Goal: Task Accomplishment & Management: Manage account settings

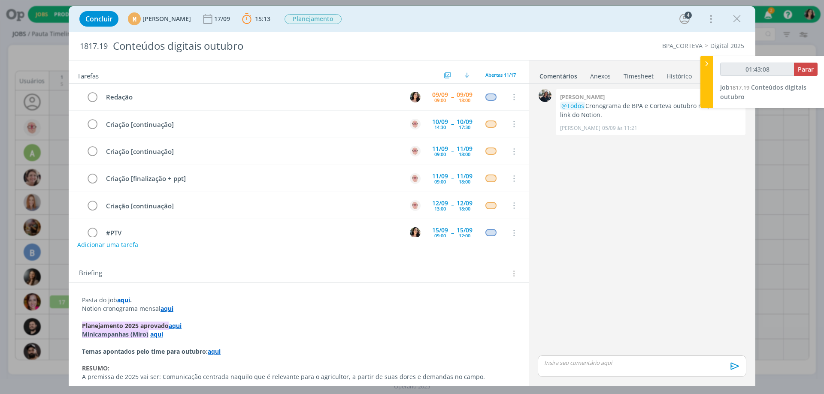
scroll to position [1065, 0]
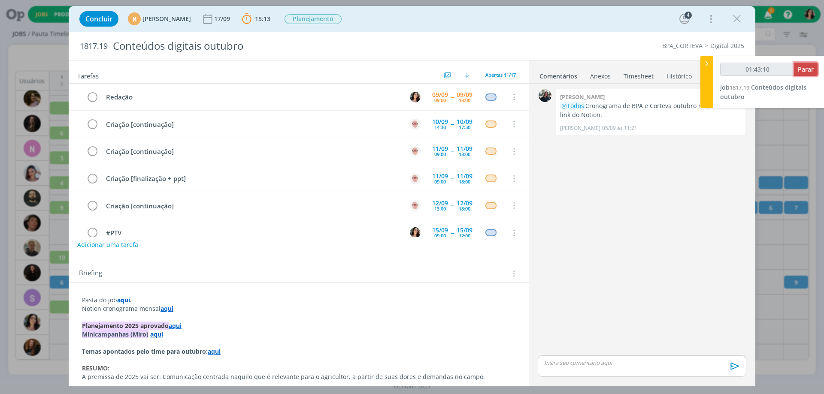
click at [806, 64] on button "Parar" at bounding box center [806, 69] width 24 height 13
type input "01:44:00"
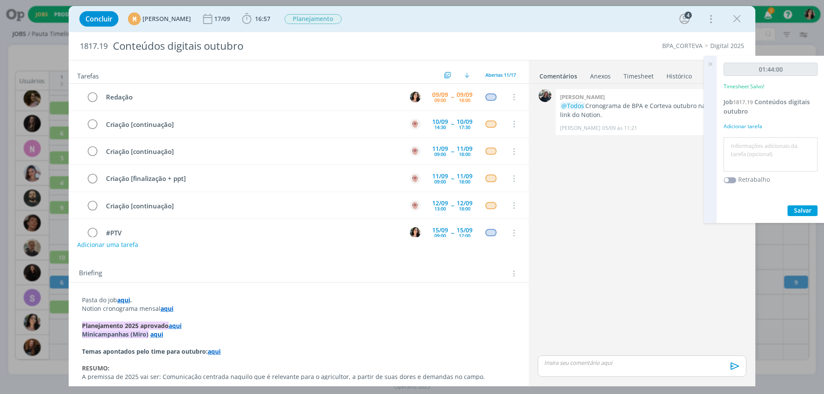
click at [774, 156] on textarea at bounding box center [770, 154] width 90 height 30
type textarea "Redação."
click at [792, 208] on button "Salvar" at bounding box center [802, 210] width 30 height 11
click at [710, 66] on icon at bounding box center [709, 64] width 15 height 17
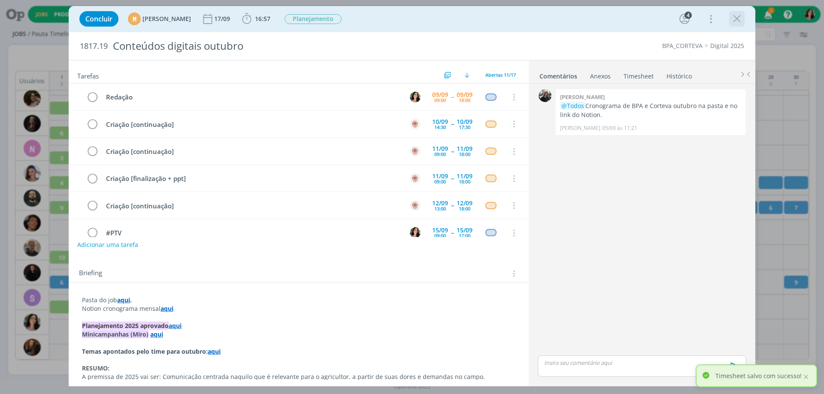
click at [734, 21] on icon "dialog" at bounding box center [736, 18] width 13 height 13
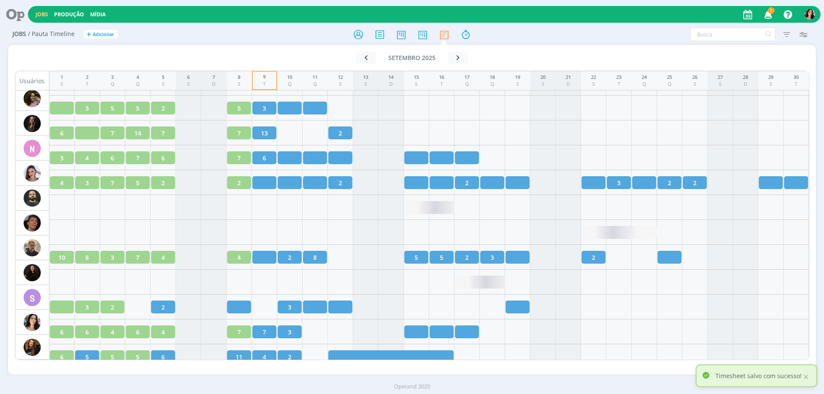
click at [12, 20] on icon at bounding box center [12, 14] width 18 height 17
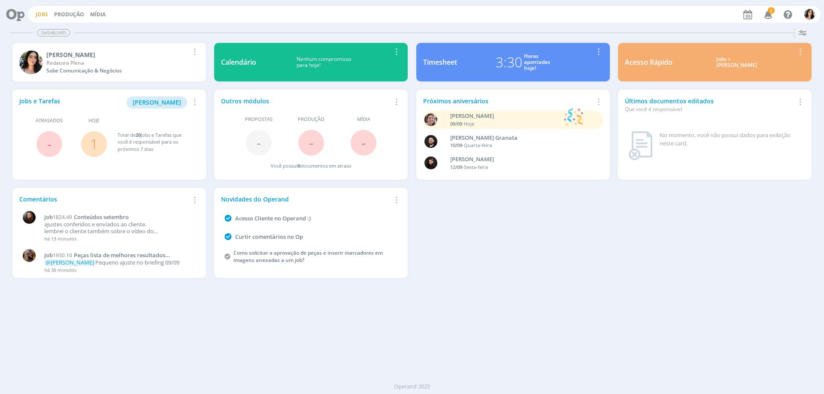
click at [36, 12] on link "Jobs" at bounding box center [42, 14] width 12 height 7
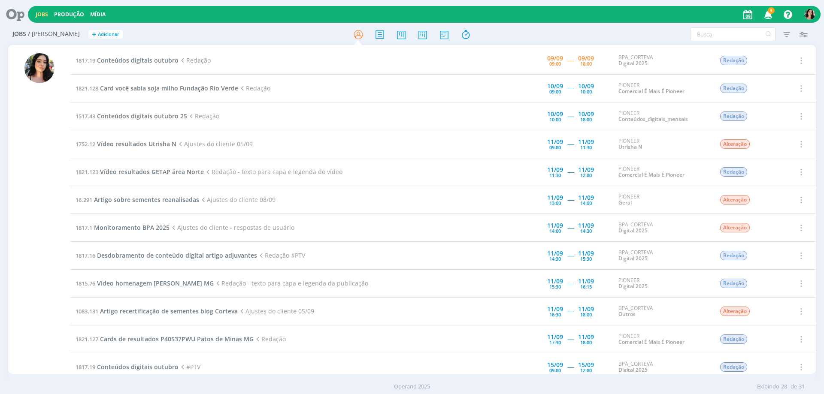
click at [15, 13] on icon at bounding box center [12, 14] width 18 height 17
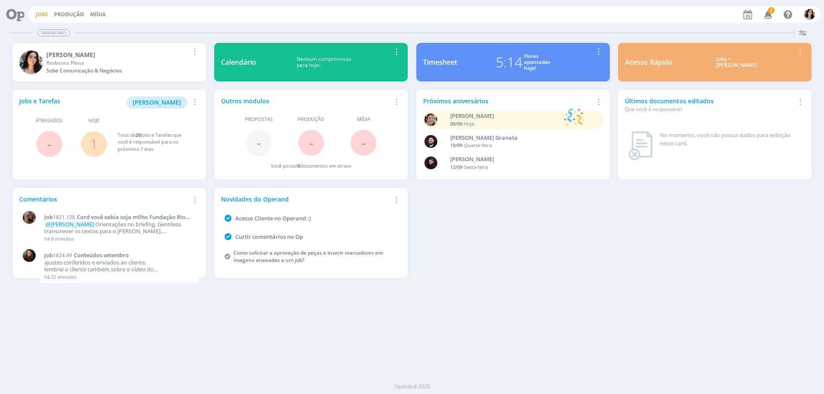
click at [44, 12] on link "Jobs" at bounding box center [42, 14] width 12 height 7
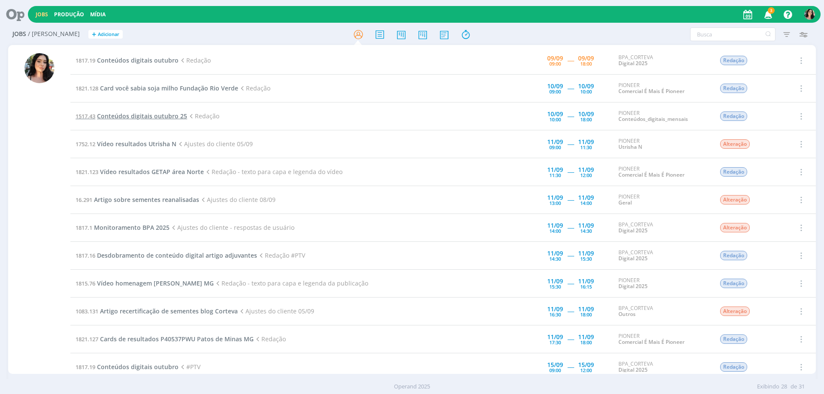
click at [172, 116] on span "Conteúdos digitais outubro 25" at bounding box center [142, 116] width 90 height 8
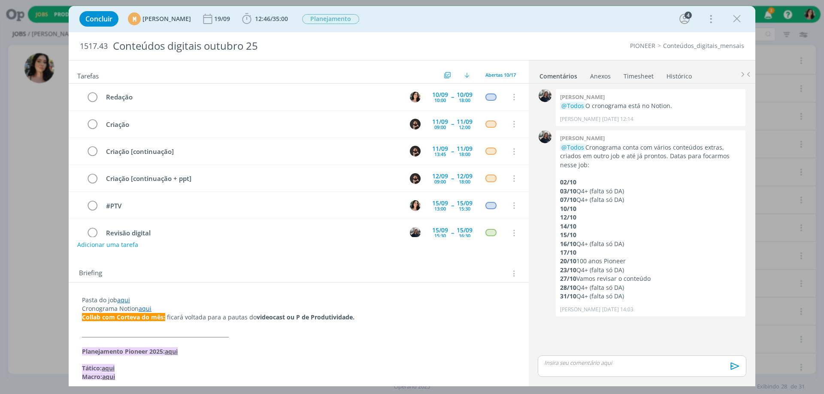
click at [794, 73] on div "Concluir M [PERSON_NAME] [DATE] 12:46 / 35:00 Iniciar Apontar Data * [DATE] Hor…" at bounding box center [412, 197] width 824 height 394
click at [740, 18] on icon "dialog" at bounding box center [736, 18] width 13 height 13
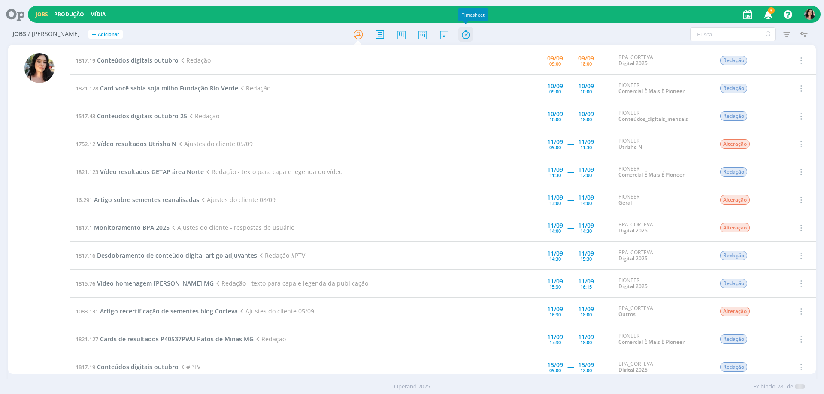
click at [458, 37] on icon at bounding box center [465, 34] width 15 height 17
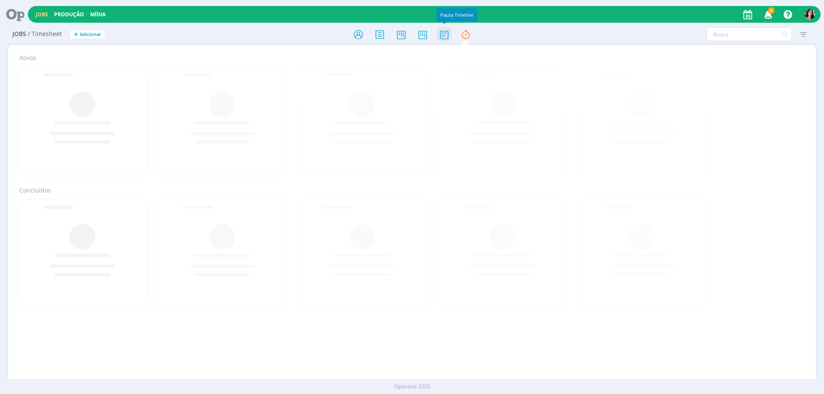
click at [441, 38] on icon at bounding box center [443, 34] width 15 height 17
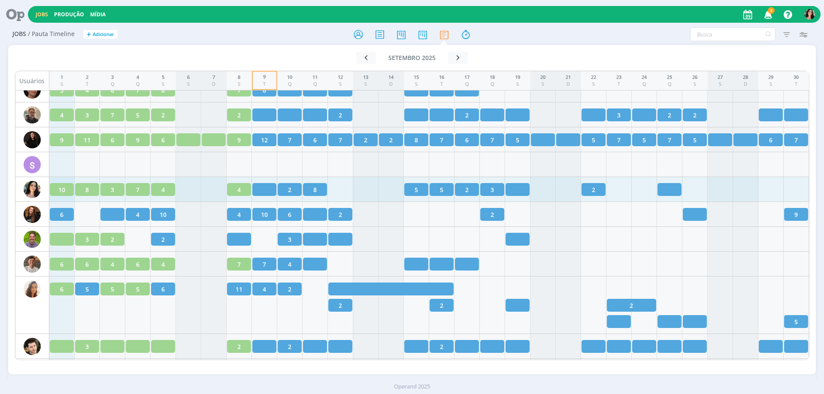
scroll to position [1247, 0]
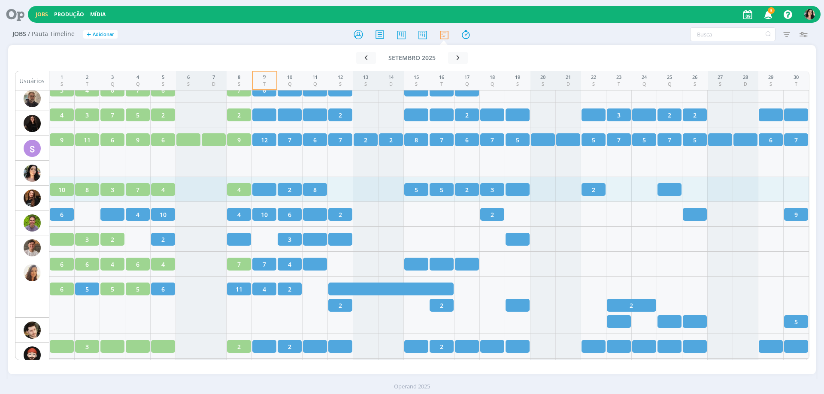
click at [237, 192] on span "4" at bounding box center [238, 189] width 3 height 9
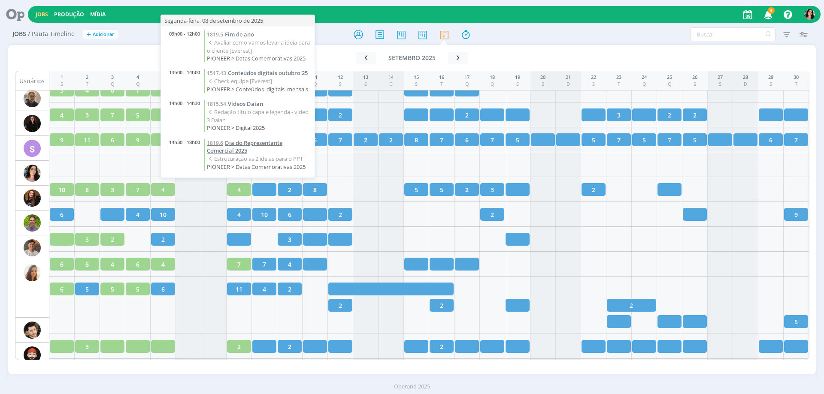
click at [269, 141] on span "Dia do Representante Comercial 2025" at bounding box center [244, 147] width 75 height 16
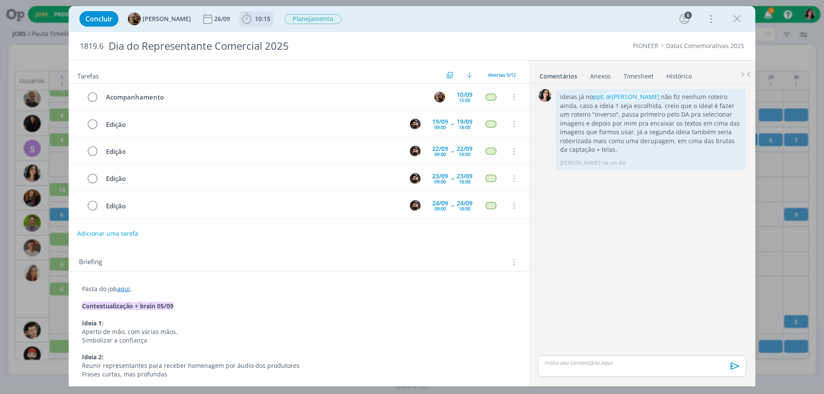
click at [267, 21] on span "10:15" at bounding box center [262, 19] width 15 height 8
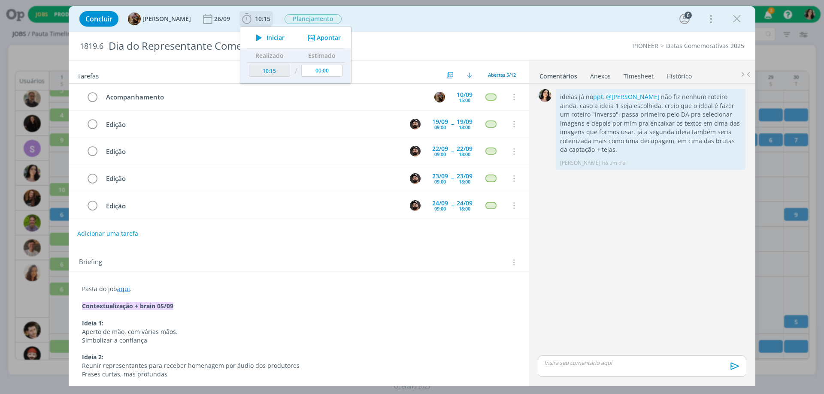
click at [337, 39] on button "Apontar" at bounding box center [323, 37] width 36 height 9
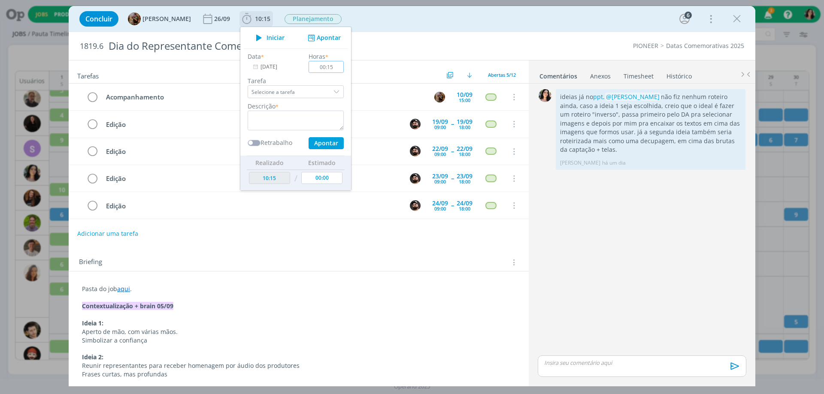
type input "00:15"
click at [326, 120] on textarea "dialog" at bounding box center [296, 121] width 96 height 20
type textarea "R"
type textarea "Apresentação ao cliente."
click at [336, 143] on button "Apontar" at bounding box center [325, 143] width 35 height 12
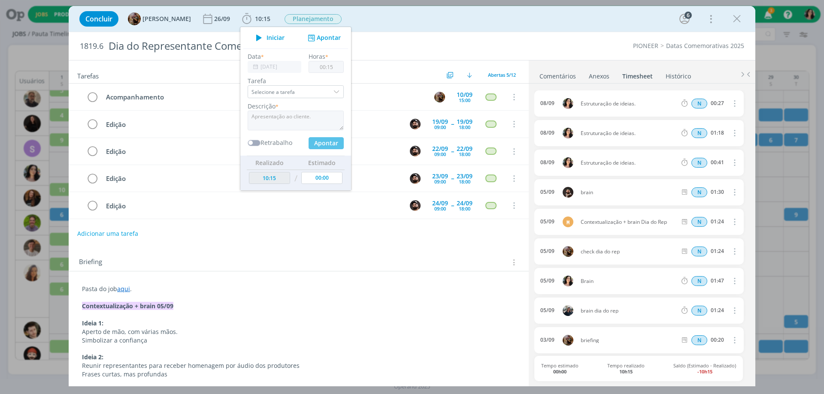
type input "10:30"
type input "00:00"
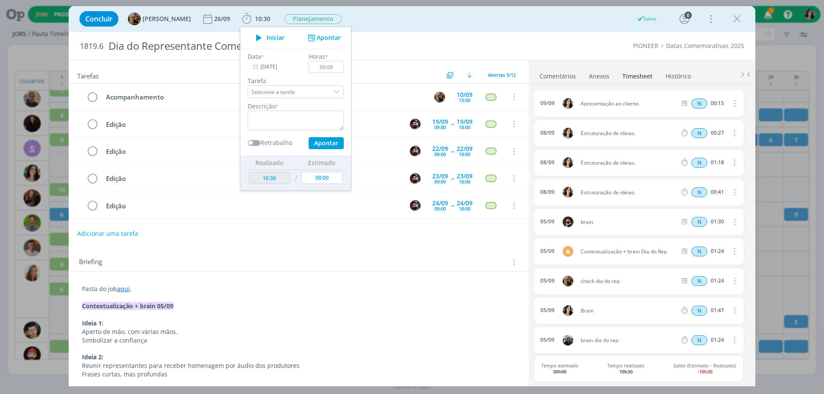
click at [484, 17] on div "Concluir [PERSON_NAME] [DATE] 10:30 Iniciar Apontar Data * [DATE] Horas * 00:00…" at bounding box center [411, 19] width 673 height 21
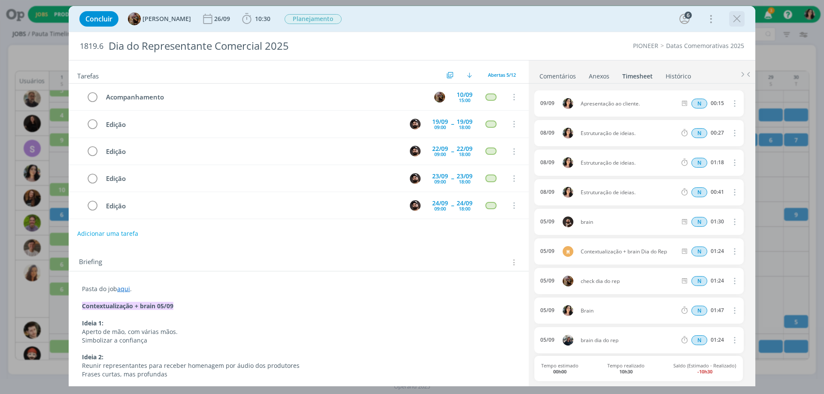
click at [740, 19] on icon "dialog" at bounding box center [736, 18] width 13 height 13
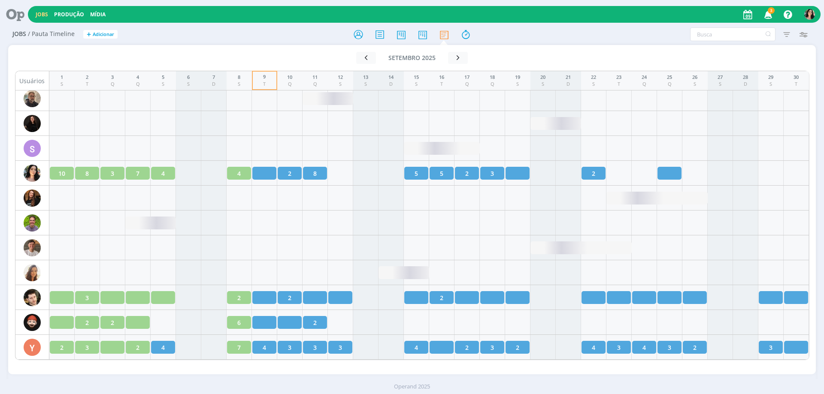
scroll to position [1198, 0]
click at [19, 15] on icon at bounding box center [12, 14] width 18 height 17
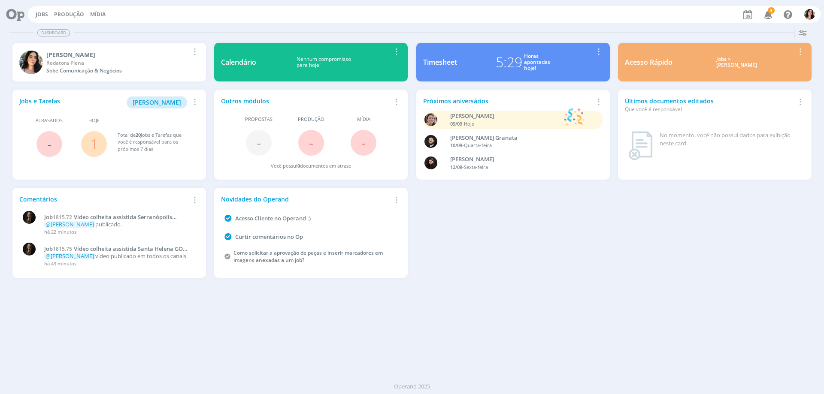
click at [34, 13] on button "Jobs" at bounding box center [42, 14] width 18 height 7
click at [41, 15] on link "Jobs" at bounding box center [42, 14] width 12 height 7
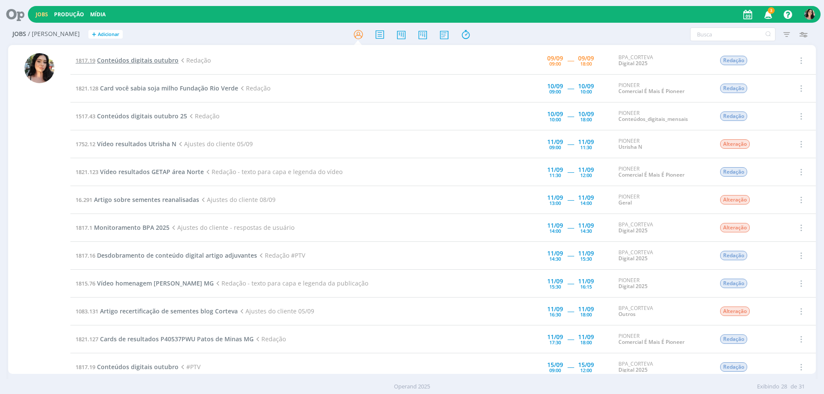
click at [150, 59] on span "Conteúdos digitais outubro" at bounding box center [138, 60] width 82 height 8
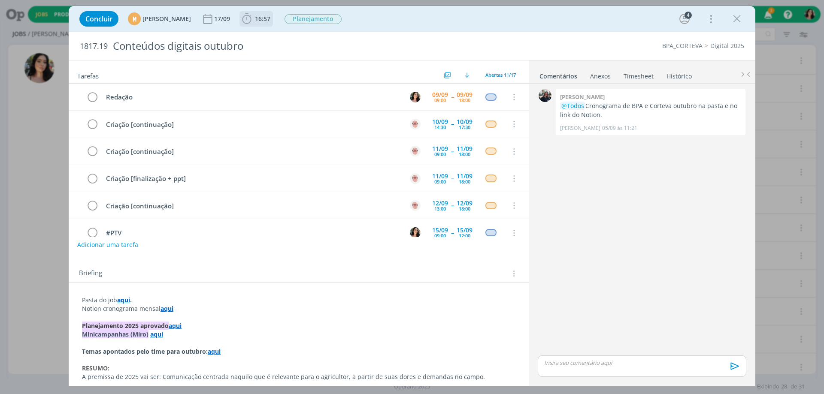
click at [270, 21] on span "16:57" at bounding box center [262, 19] width 15 height 8
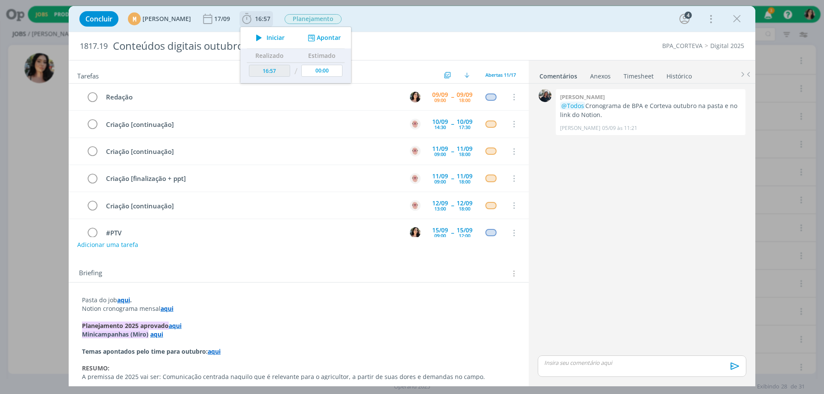
click at [266, 35] on icon "dialog" at bounding box center [258, 37] width 15 height 11
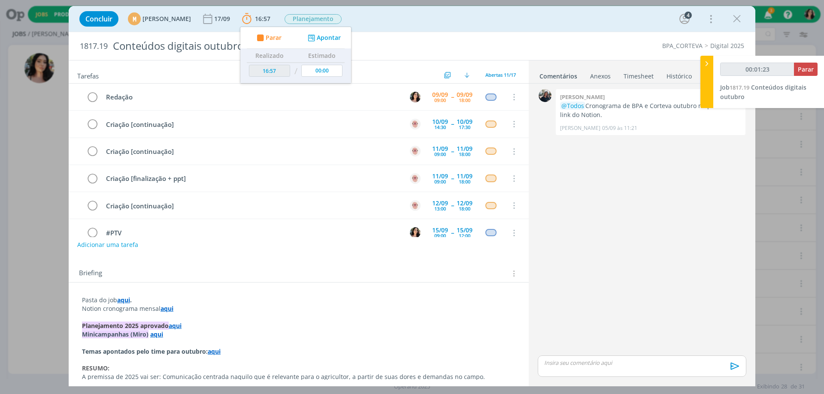
click at [376, 26] on div "Concluir M [PERSON_NAME] [DATE] 16:57 Parar Apontar Data * [DATE] Horas * 00:00…" at bounding box center [411, 19] width 673 height 21
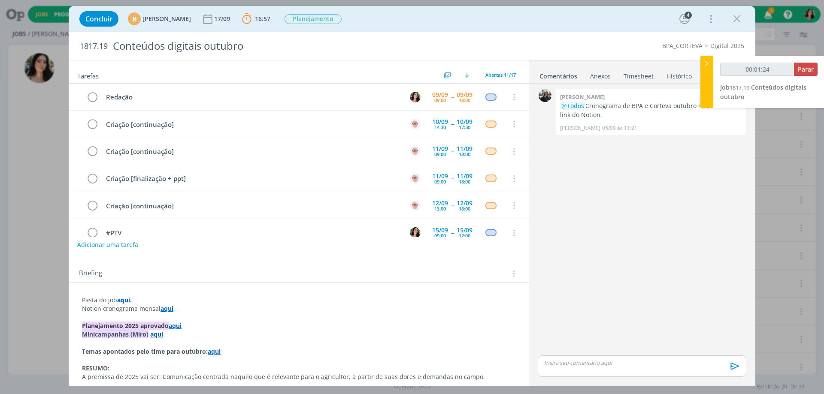
type input "00:01:25"
click at [706, 78] on div at bounding box center [706, 82] width 13 height 52
